Goal: Navigation & Orientation: Find specific page/section

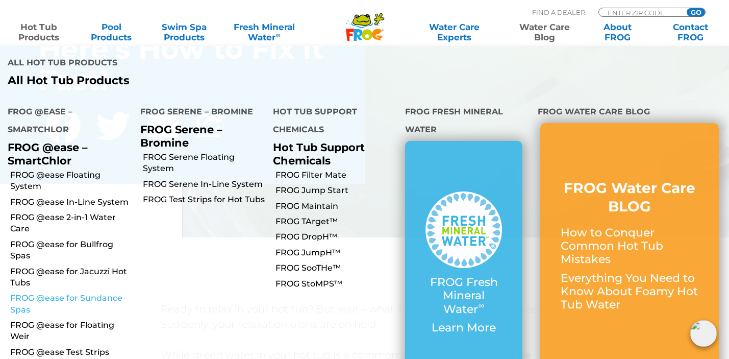
click at [58, 292] on link "FROG @ease for Sundance Spas" at bounding box center [71, 303] width 122 height 23
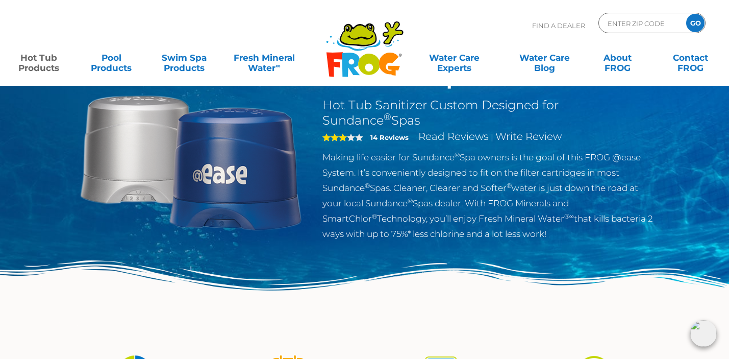
scroll to position [86, 0]
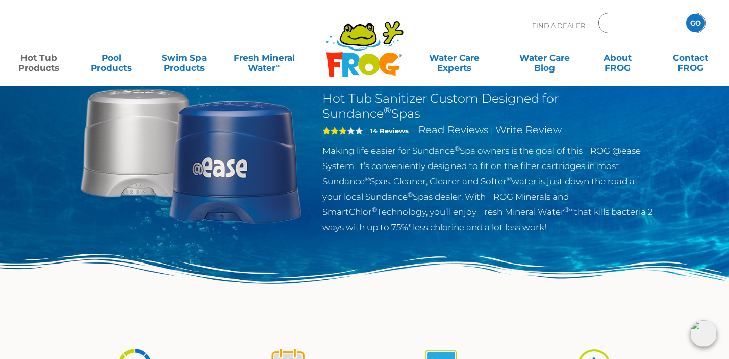
click at [645, 23] on input "Zip Code Form" at bounding box center [641, 23] width 69 height 15
type input "98110"
click at [697, 24] on input "GO" at bounding box center [695, 23] width 18 height 18
